Goal: Register for event/course

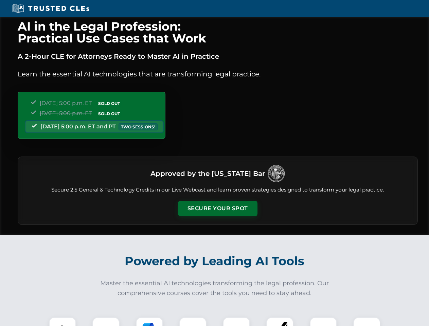
click at [217, 209] on button "Secure Your Spot" at bounding box center [218, 209] width 80 height 16
click at [63, 322] on img at bounding box center [63, 331] width 20 height 20
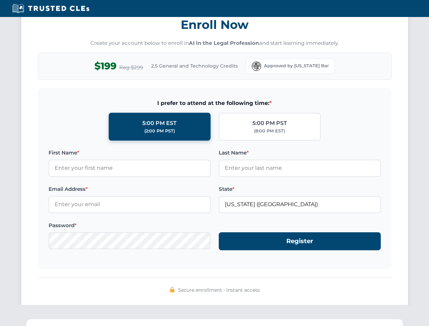
scroll to position [667, 0]
